Goal: Communication & Community: Answer question/provide support

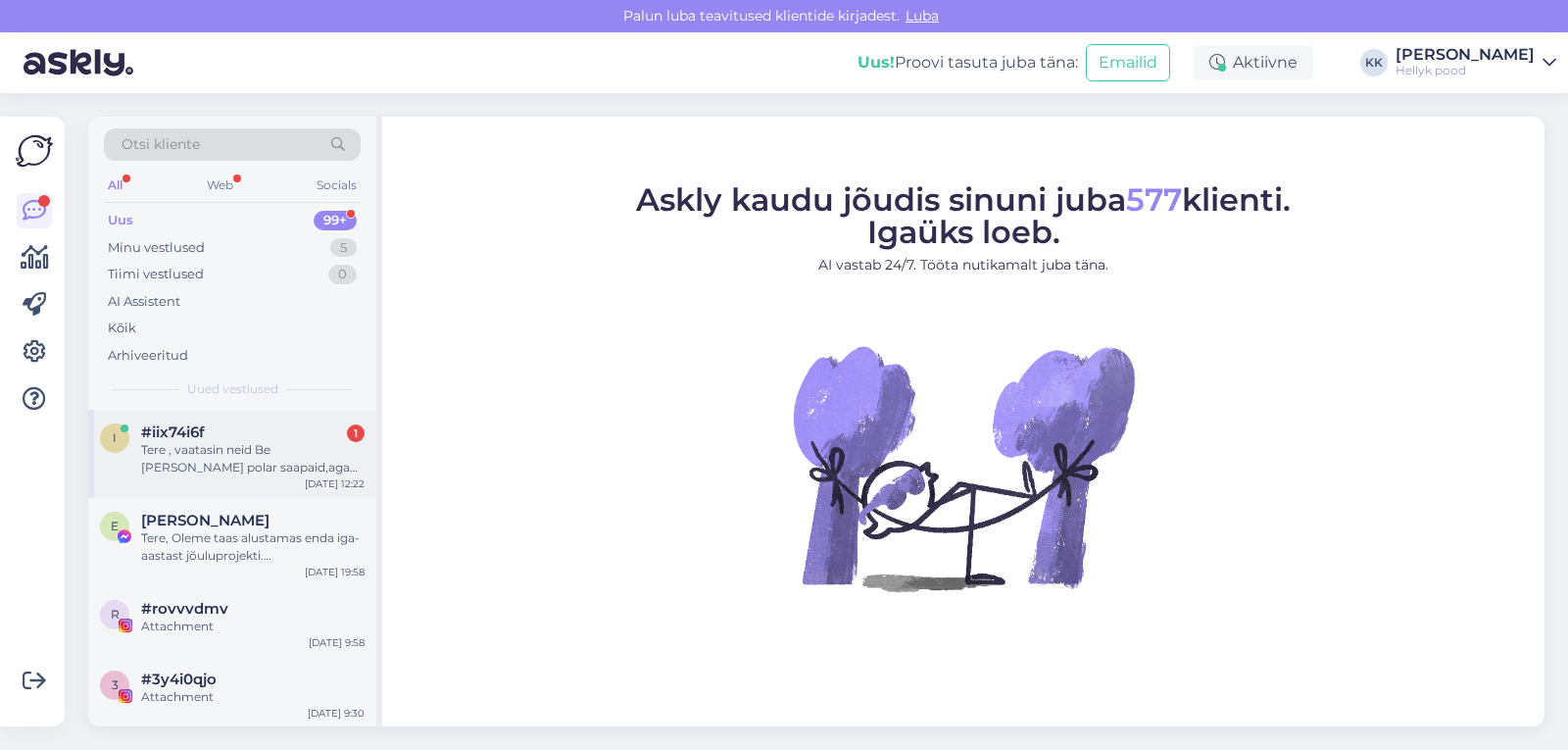
click at [247, 450] on div "Tere , vaatasin neid Be [PERSON_NAME] polar saapaid,aga kuna mul jalg 26.5 siis…" at bounding box center [252, 459] width 224 height 36
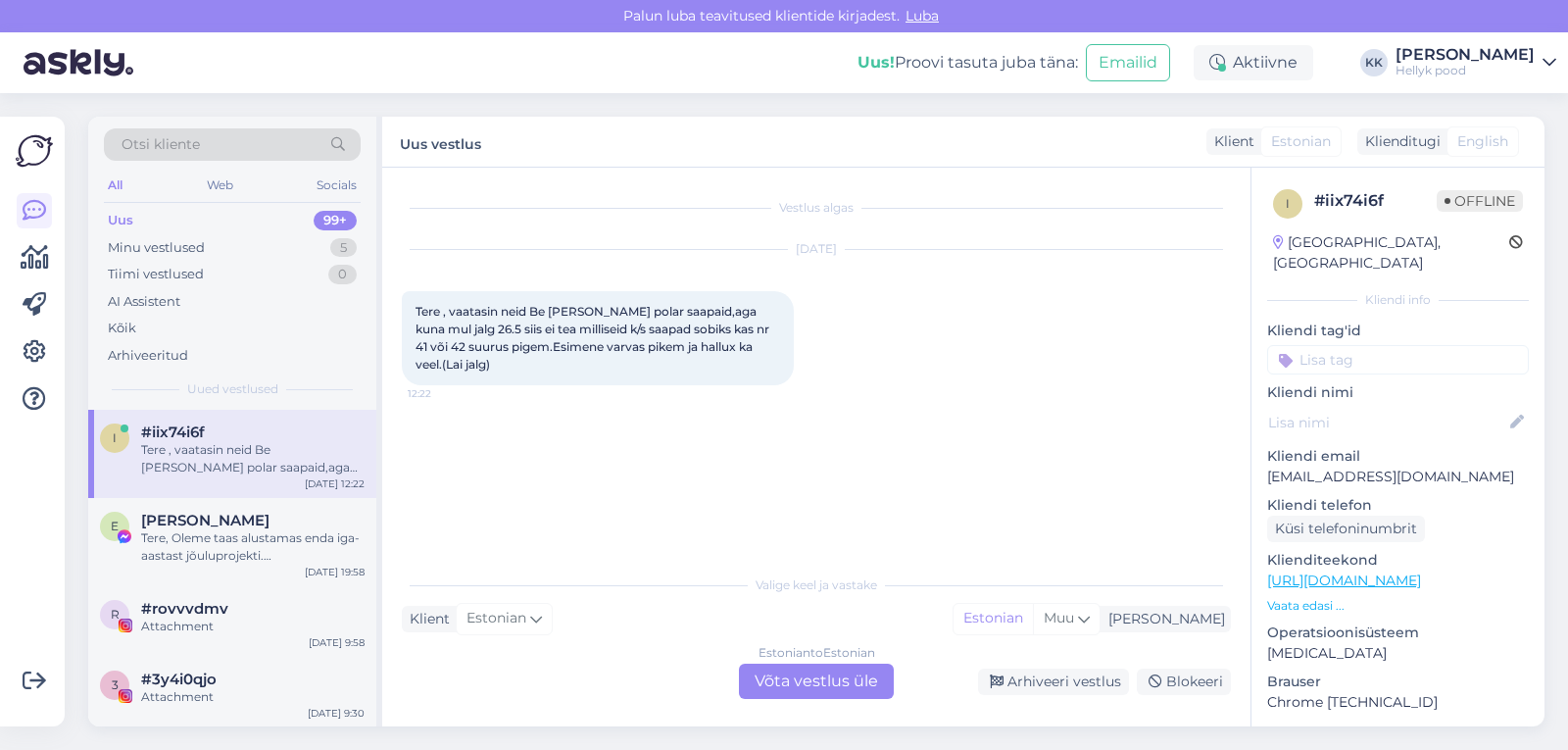
click at [778, 678] on div "Estonian to Estonian Võta vestlus üle" at bounding box center [817, 681] width 155 height 36
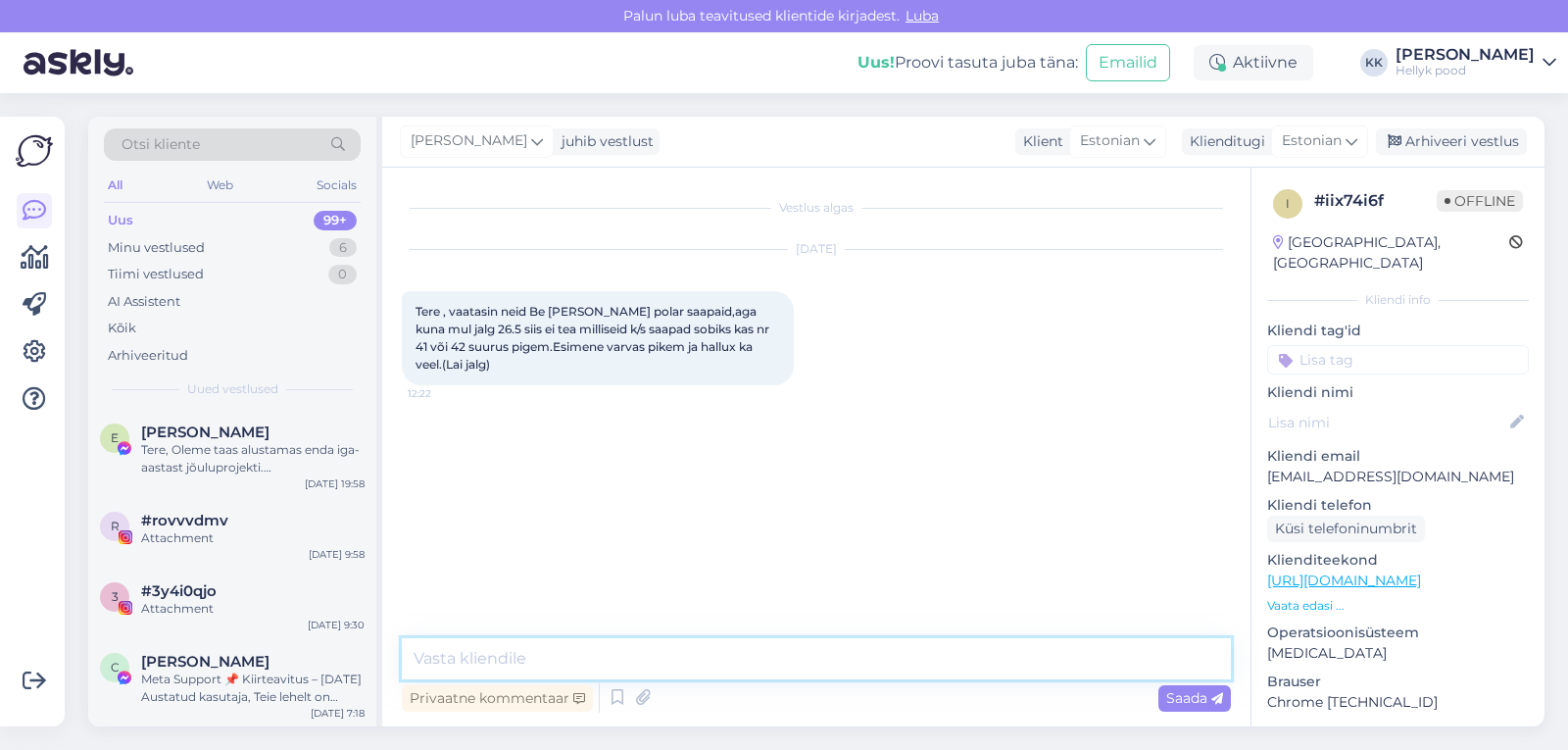
click at [624, 652] on textarea at bounding box center [816, 658] width 830 height 41
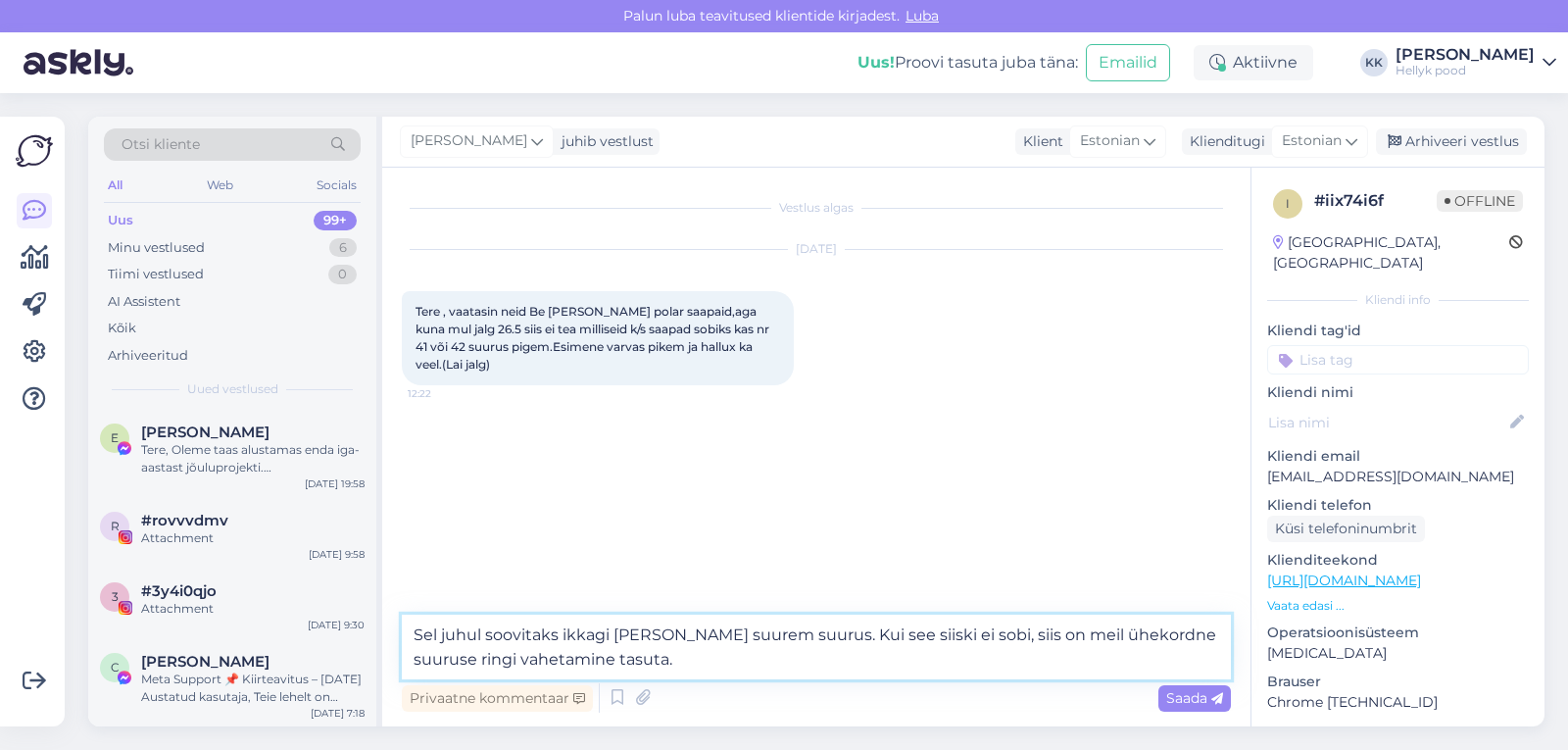
click at [421, 634] on textarea "Sel juhul soovitaks ikkagi [PERSON_NAME] suurem suurus. Kui see siiski ei sobi,…" at bounding box center [816, 647] width 830 height 65
click at [446, 635] on textarea "Tere sel juhul soovitaks ikkagi [PERSON_NAME] suurem suurus. Kui see siiski ei …" at bounding box center [816, 647] width 830 height 65
click at [738, 664] on textarea "Tere, sel juhul soovitaks ikkagi [PERSON_NAME] suurem suurus. Kui see siiski ei…" at bounding box center [816, 647] width 830 height 65
click at [1002, 633] on textarea "Tere, sel juhul soovitaks ikkagi [PERSON_NAME] suurem suurus. Kui see siiski ei…" at bounding box center [816, 647] width 830 height 65
type textarea "Tere, sel juhul soovitaks ikkagi [PERSON_NAME] suurem suurus. Kui see siiski ei…"
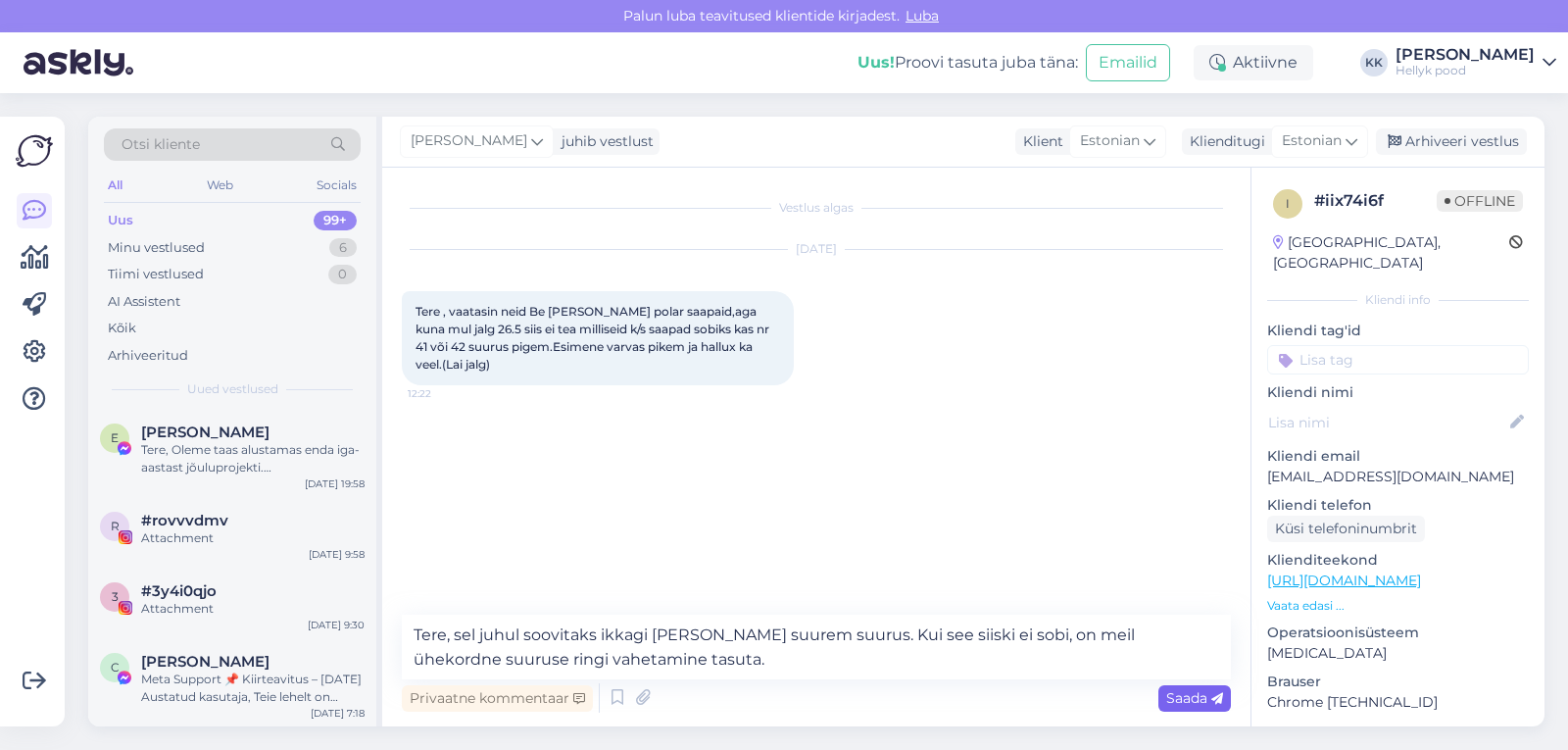
click at [1175, 693] on span "Saada" at bounding box center [1194, 698] width 57 height 18
